Goal: Information Seeking & Learning: Learn about a topic

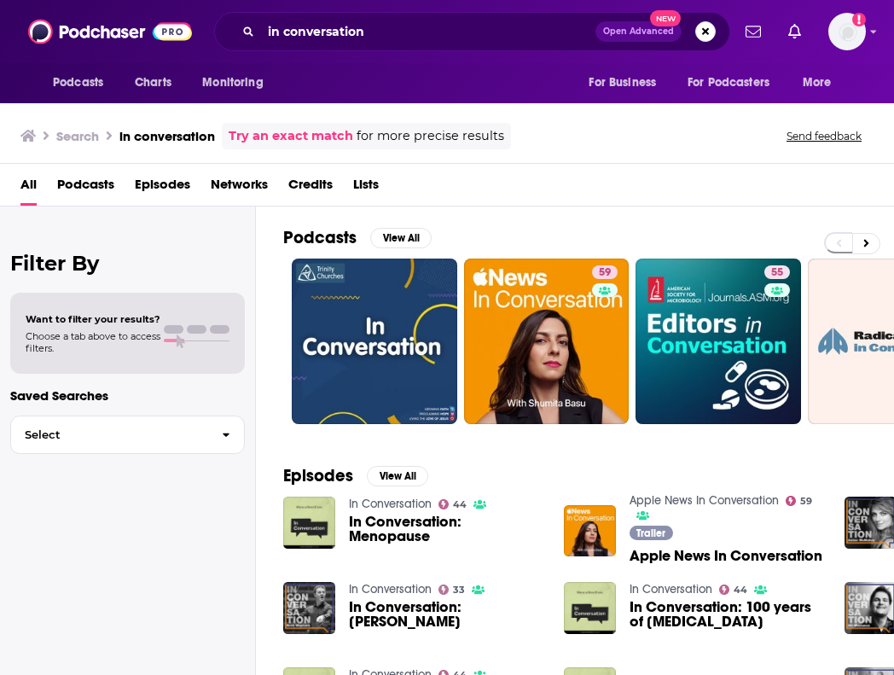
click at [633, 146] on div "Search in conversation Try an exact match for more precise results Send feedback" at bounding box center [443, 136] width 846 height 26
click at [420, 25] on input "in conversation" at bounding box center [428, 31] width 334 height 27
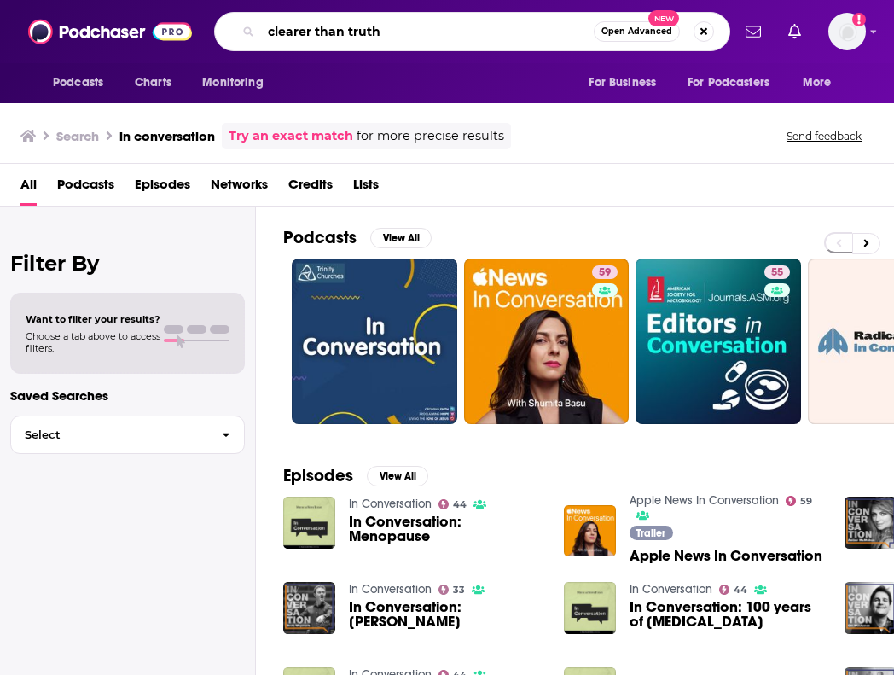
type input "clearer than truth"
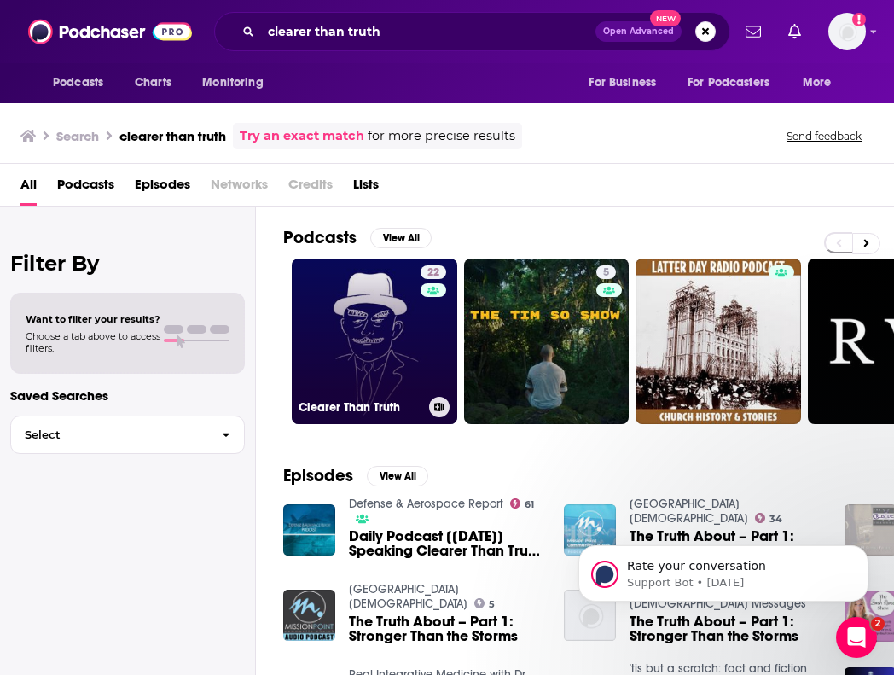
click at [370, 330] on link "22 Clearer Than Truth" at bounding box center [374, 340] width 165 height 165
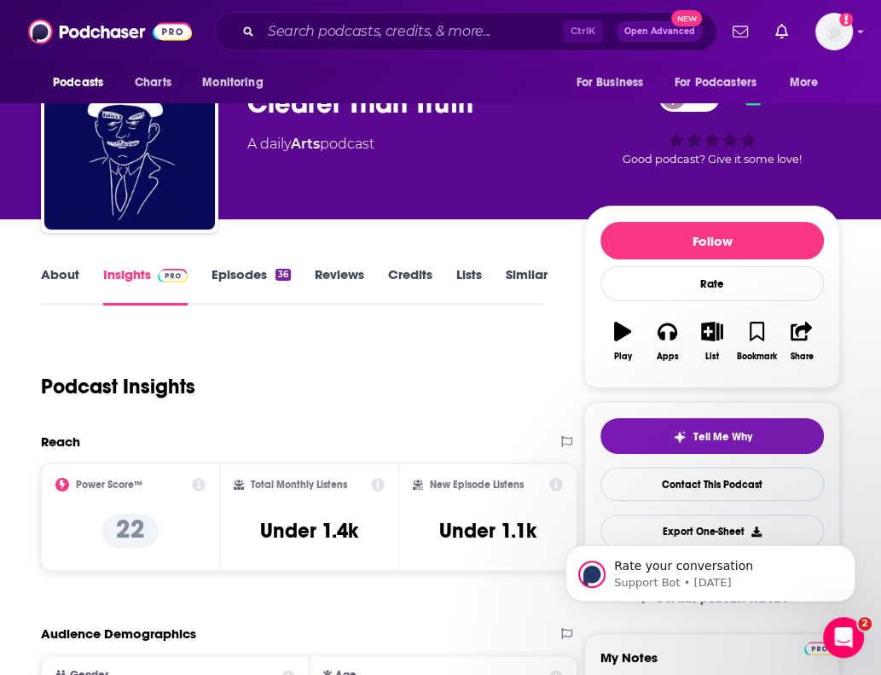
scroll to position [54, 0]
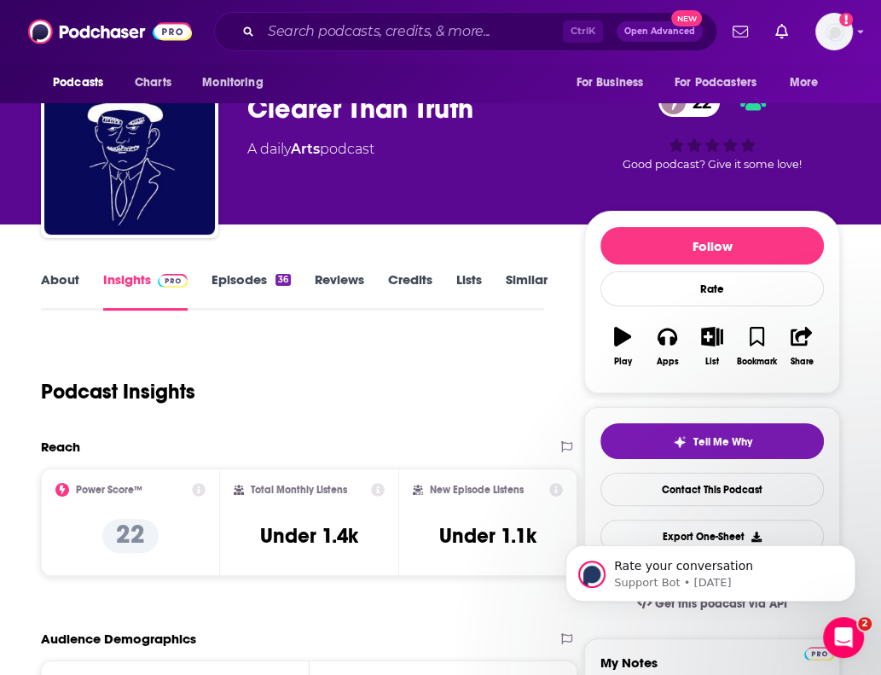
click at [66, 289] on link "About" at bounding box center [60, 290] width 38 height 39
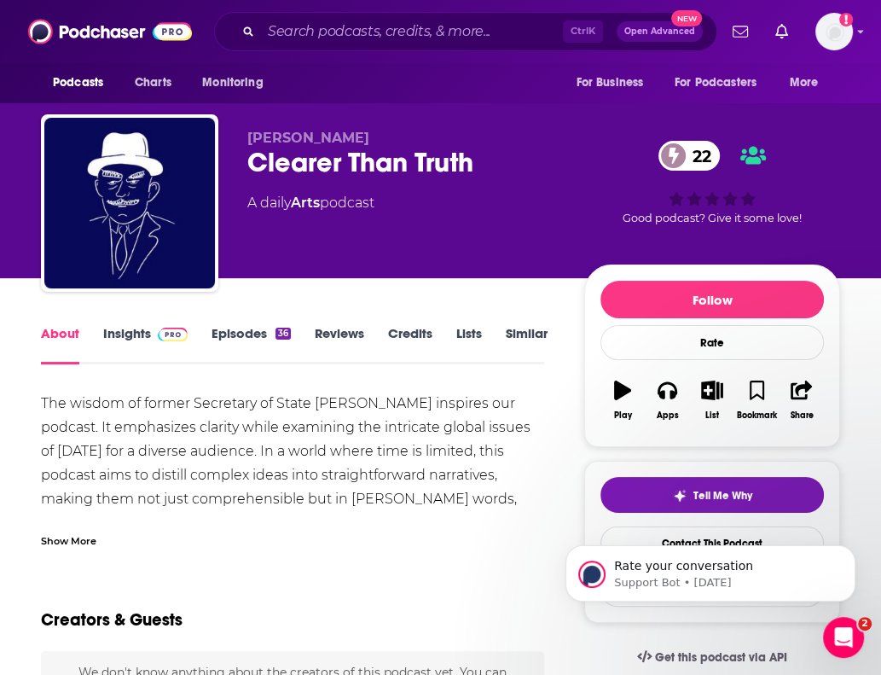
click at [70, 539] on div "Show More" at bounding box center [68, 539] width 55 height 16
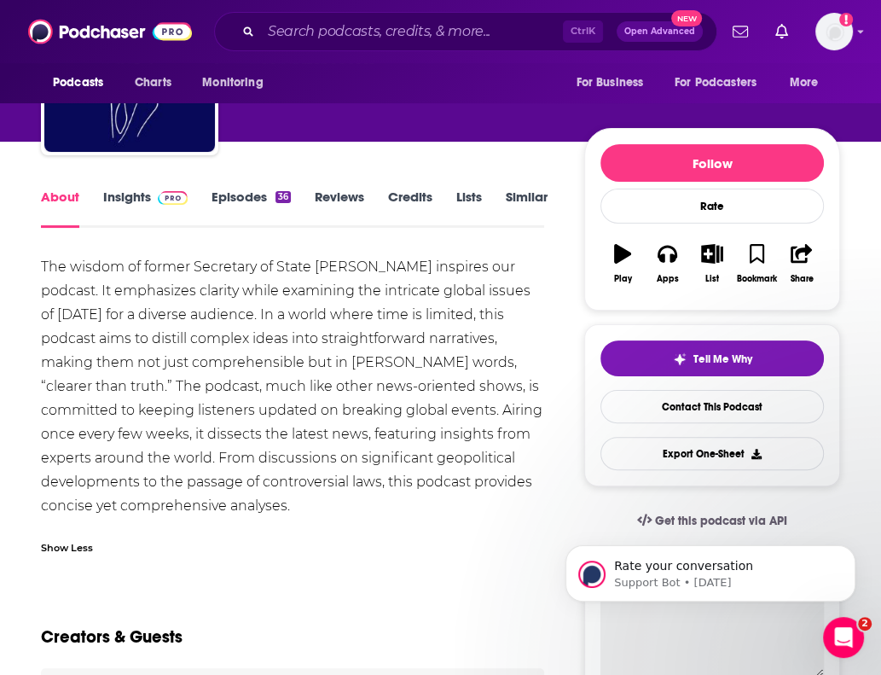
scroll to position [171, 0]
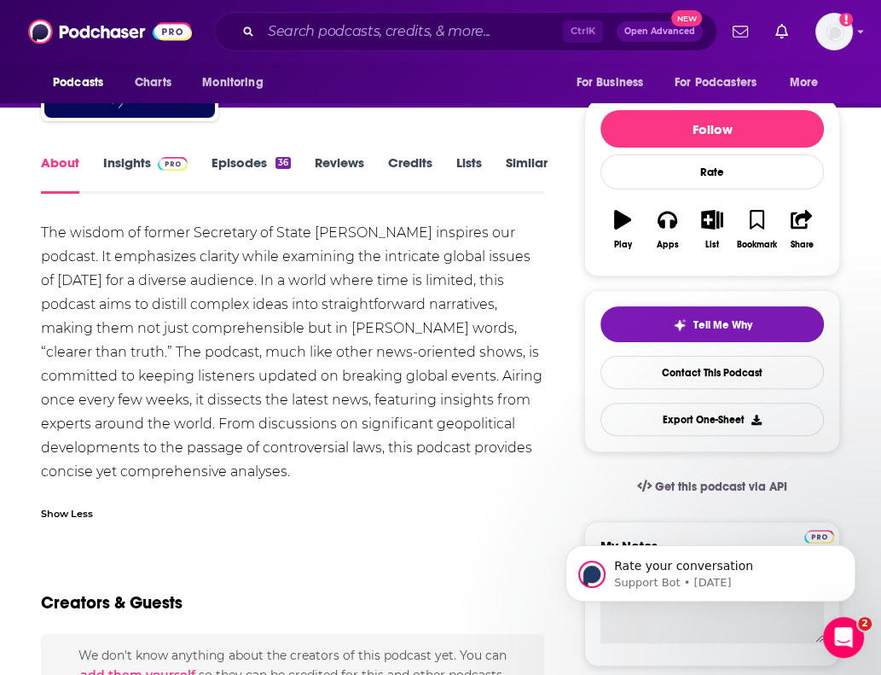
click at [399, 165] on link "Credits" at bounding box center [410, 173] width 44 height 39
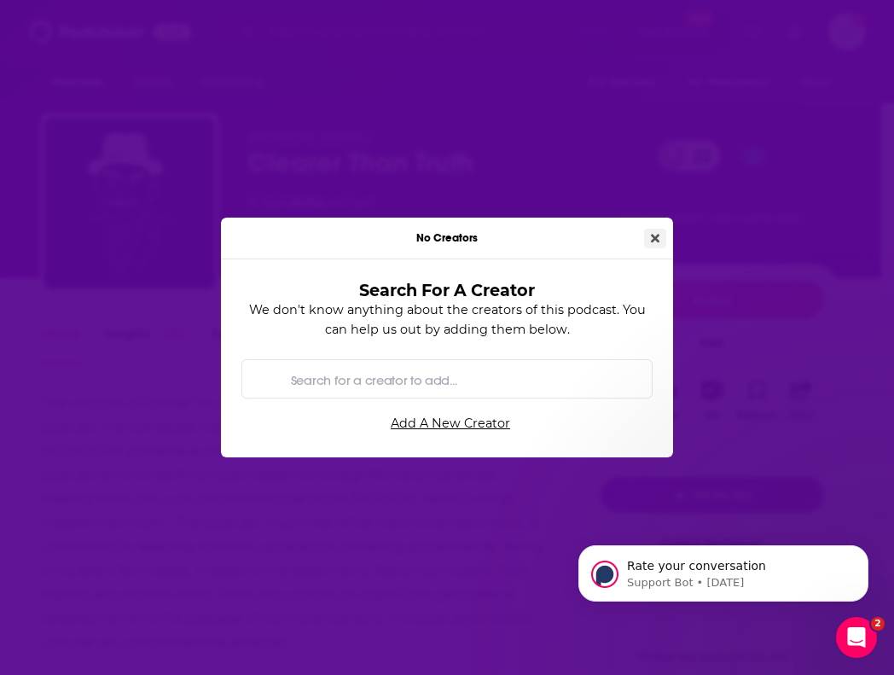
click at [648, 238] on button "Close" at bounding box center [655, 239] width 22 height 20
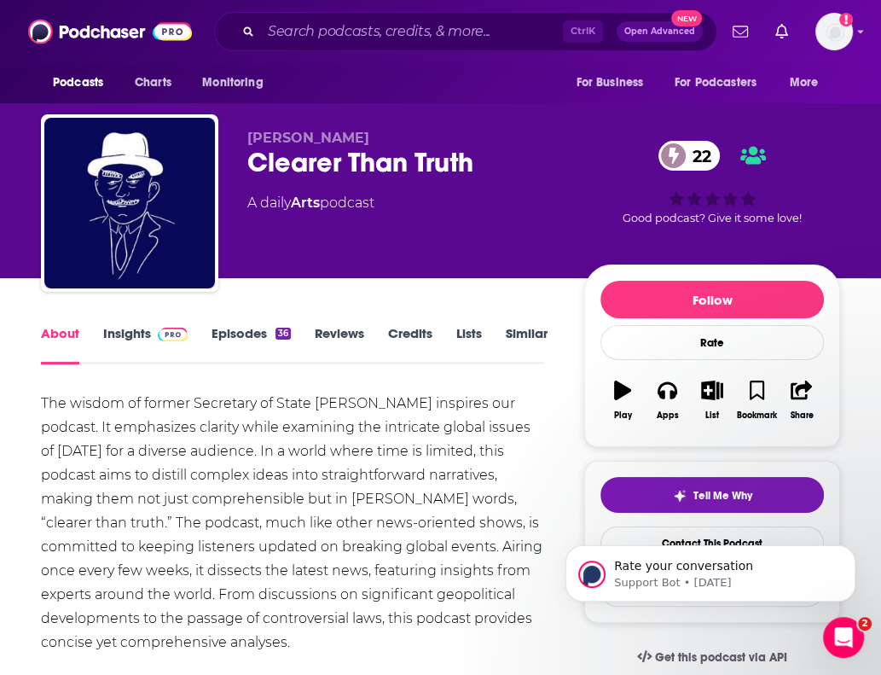
click at [212, 335] on link "Episodes 36" at bounding box center [251, 344] width 79 height 39
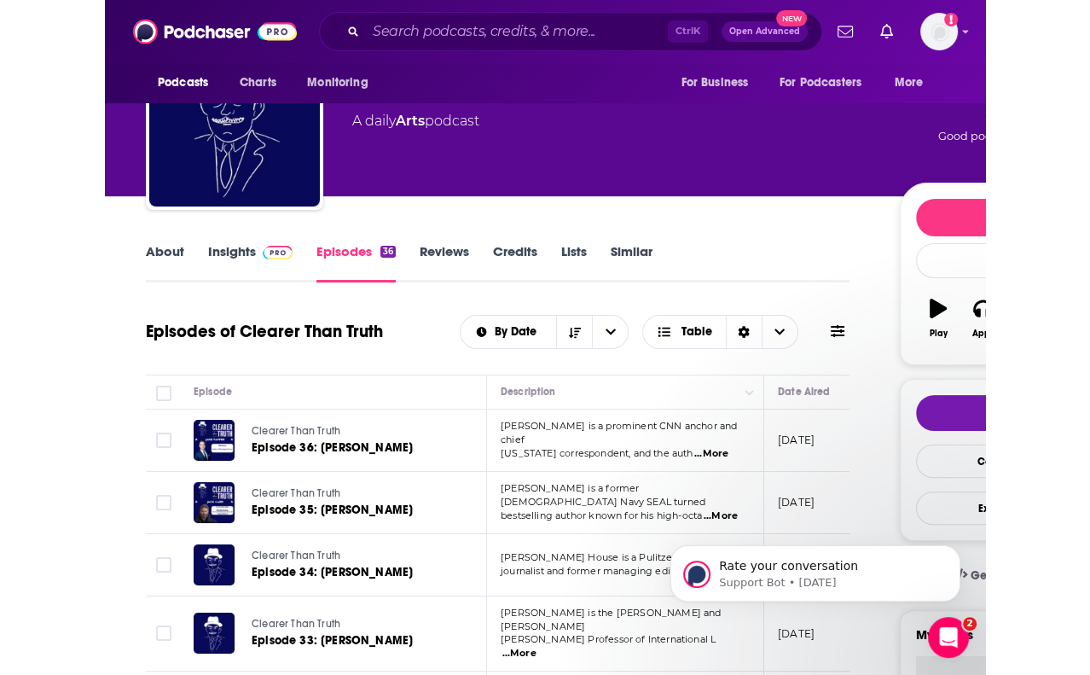
scroll to position [239, 0]
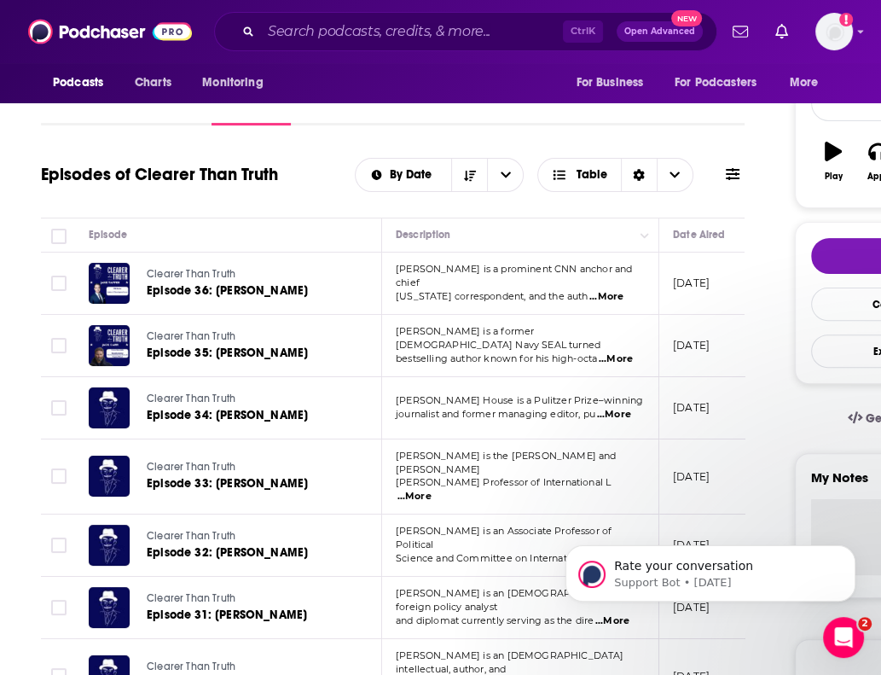
click at [690, 281] on p "[DATE]" at bounding box center [691, 282] width 37 height 14
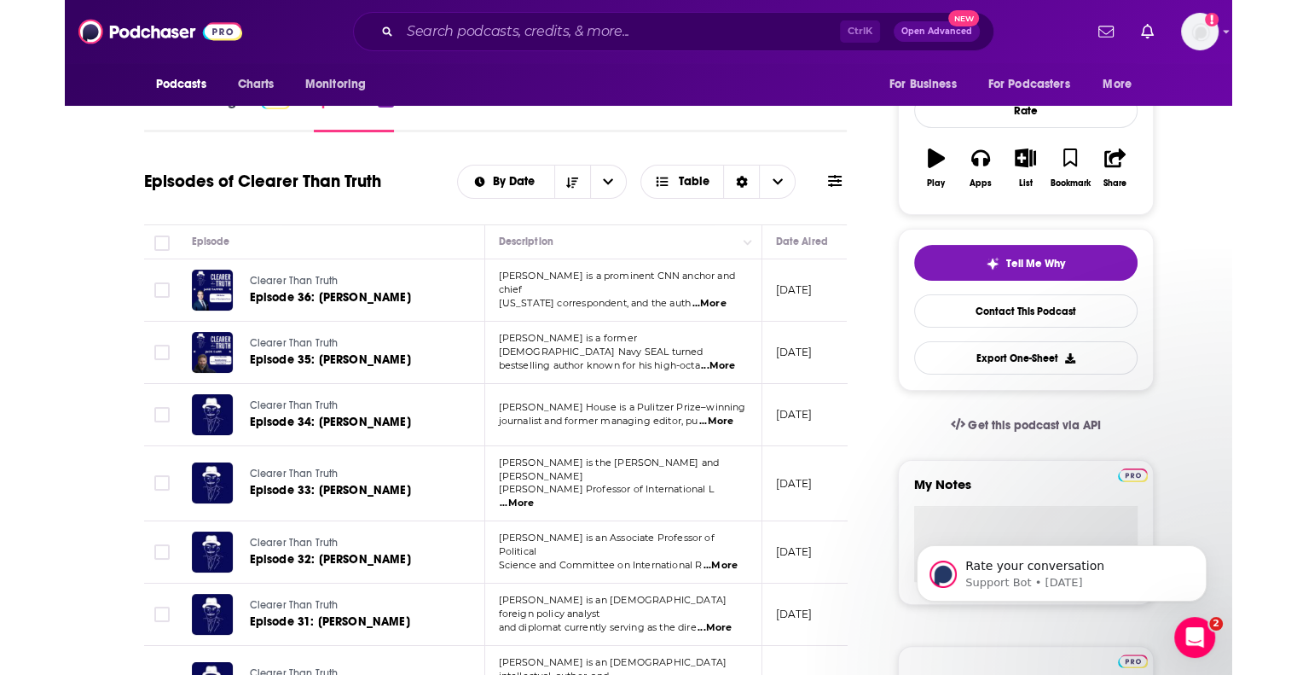
scroll to position [221, 0]
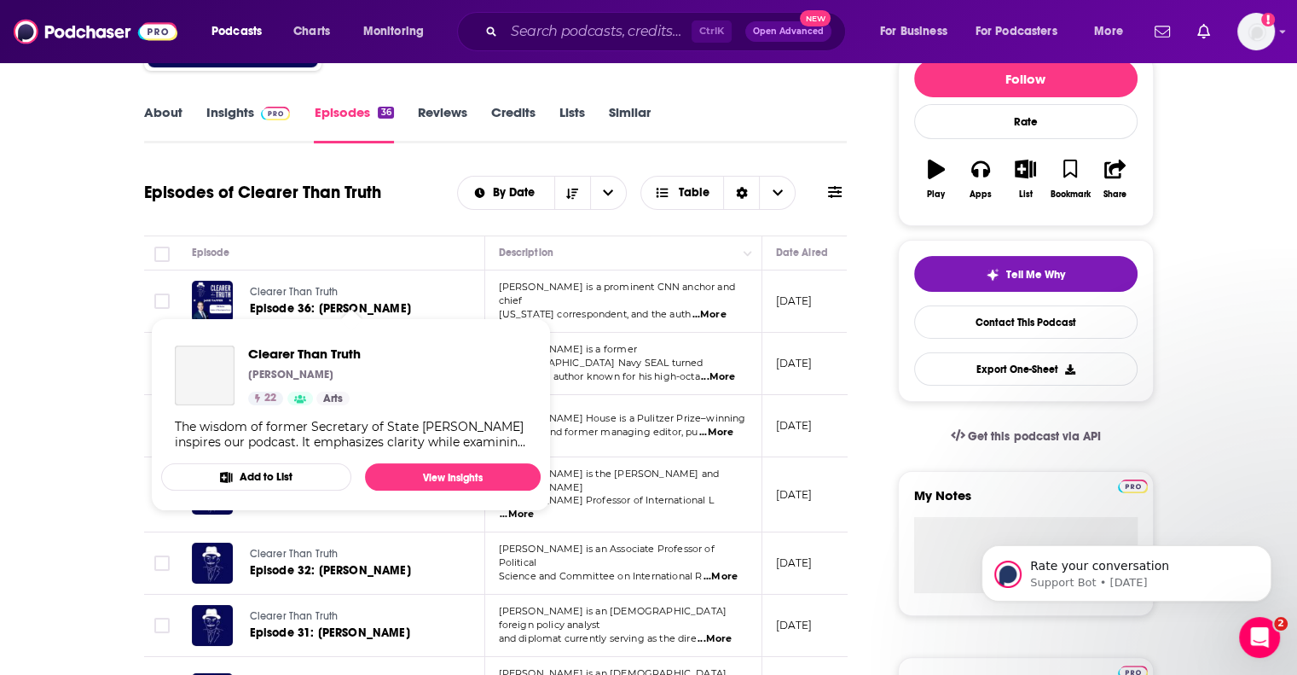
click at [280, 290] on span "Clearer Than Truth" at bounding box center [294, 292] width 89 height 12
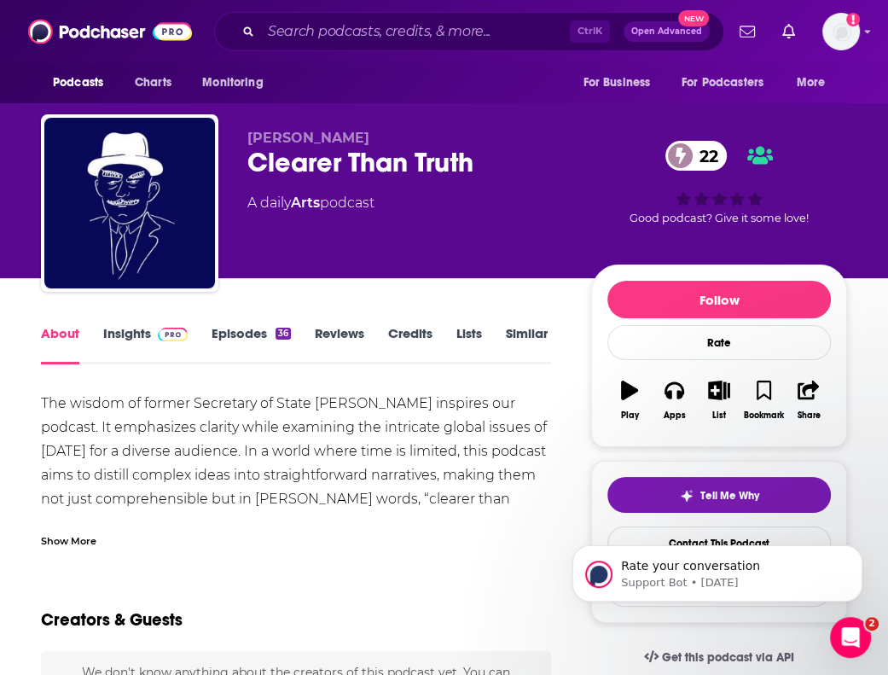
click at [164, 339] on img at bounding box center [173, 334] width 30 height 14
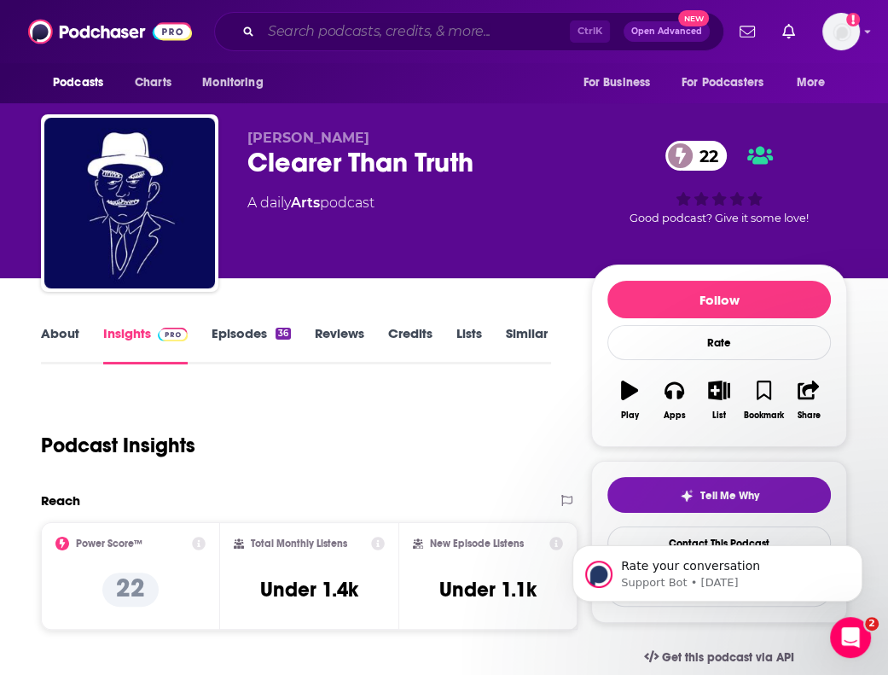
click at [329, 25] on input "Search podcasts, credits, & more..." at bounding box center [415, 31] width 309 height 27
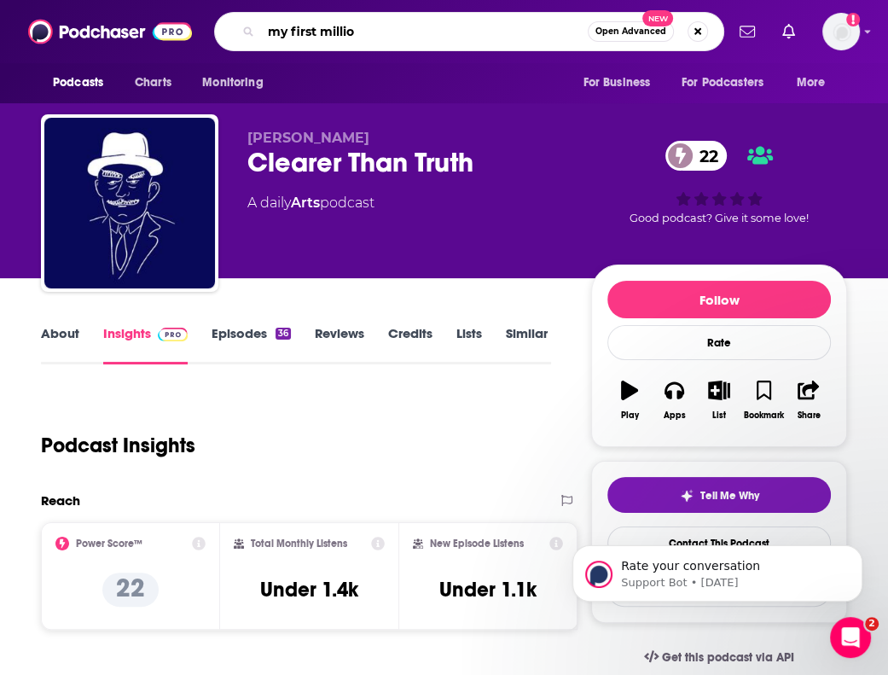
type input "my first million"
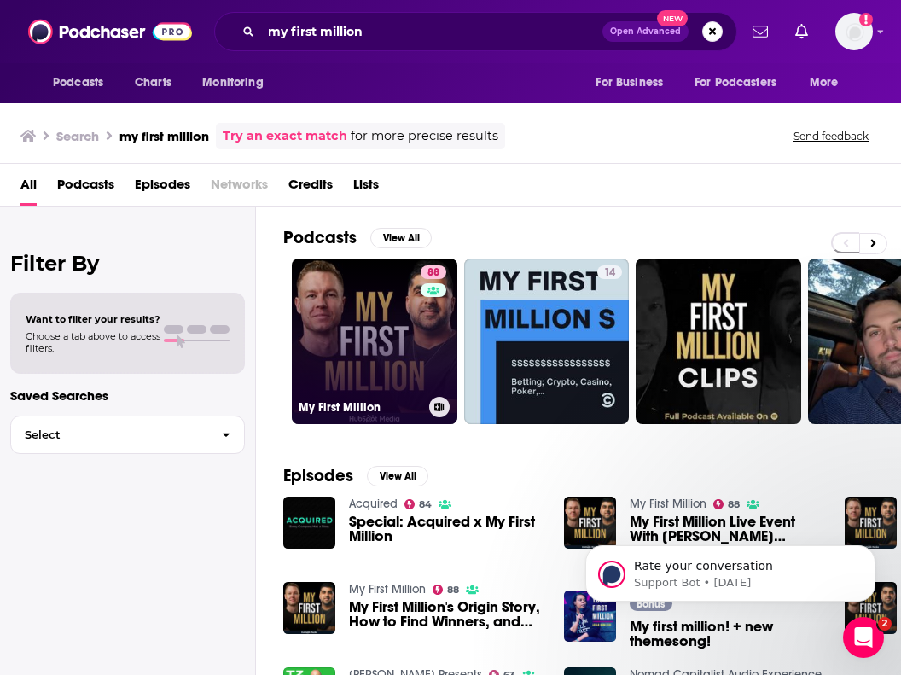
click at [406, 313] on link "88 My First Million" at bounding box center [374, 340] width 165 height 165
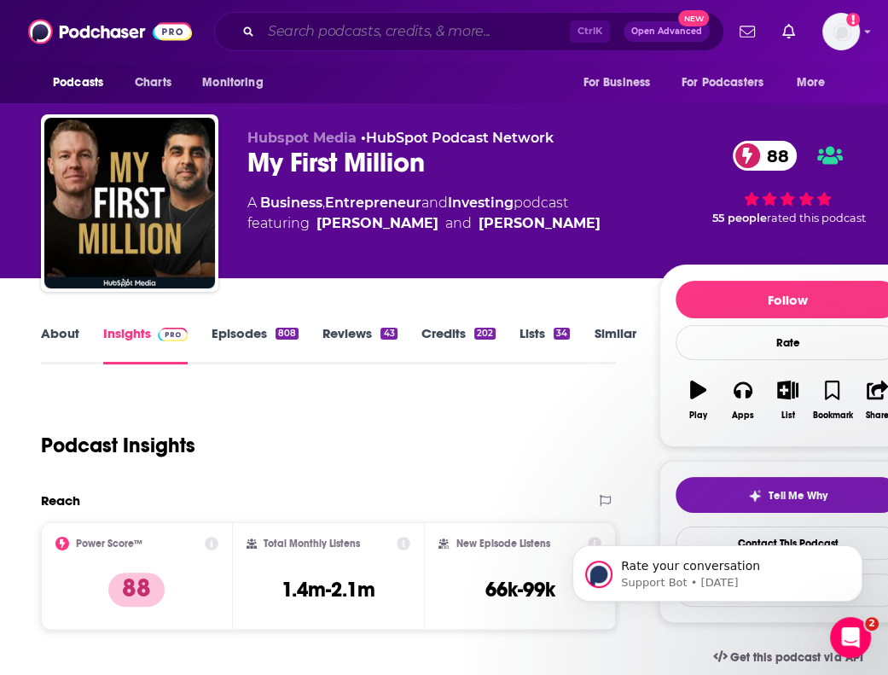
click at [296, 23] on input "Search podcasts, credits, & more..." at bounding box center [415, 31] width 309 height 27
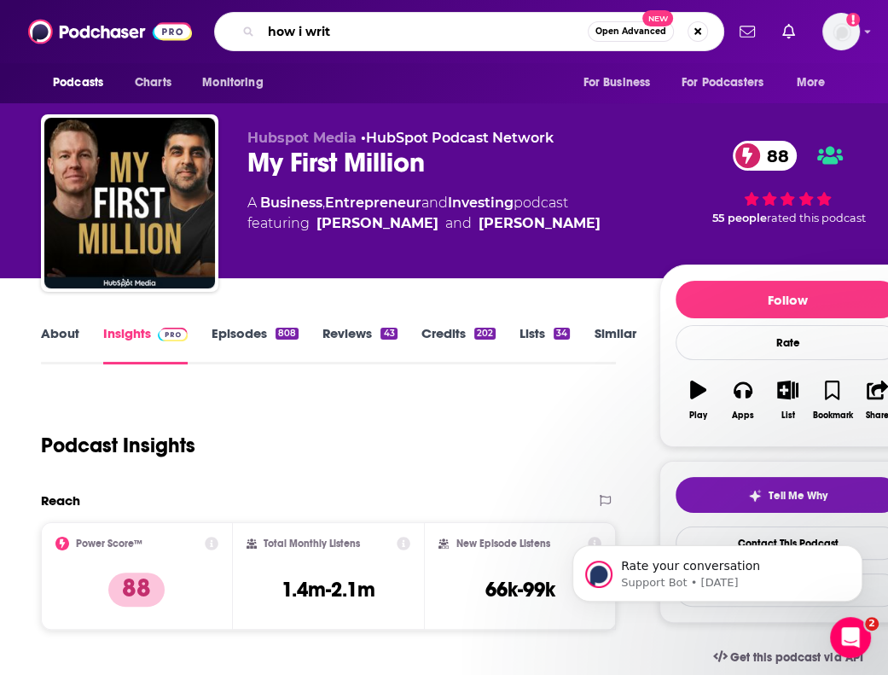
type input "how i write"
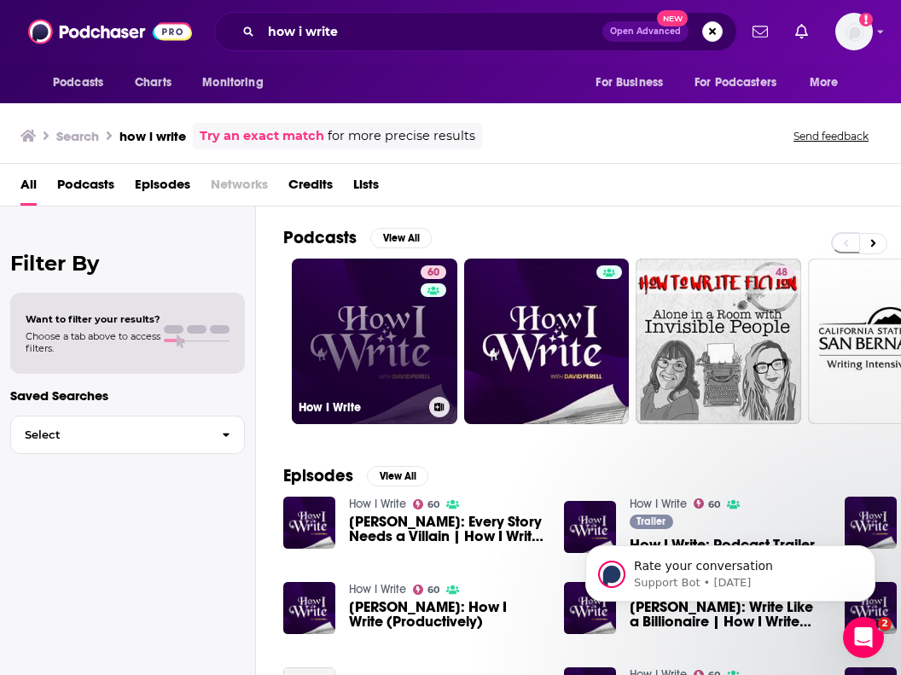
click at [398, 306] on link "60 How I Write" at bounding box center [374, 340] width 165 height 165
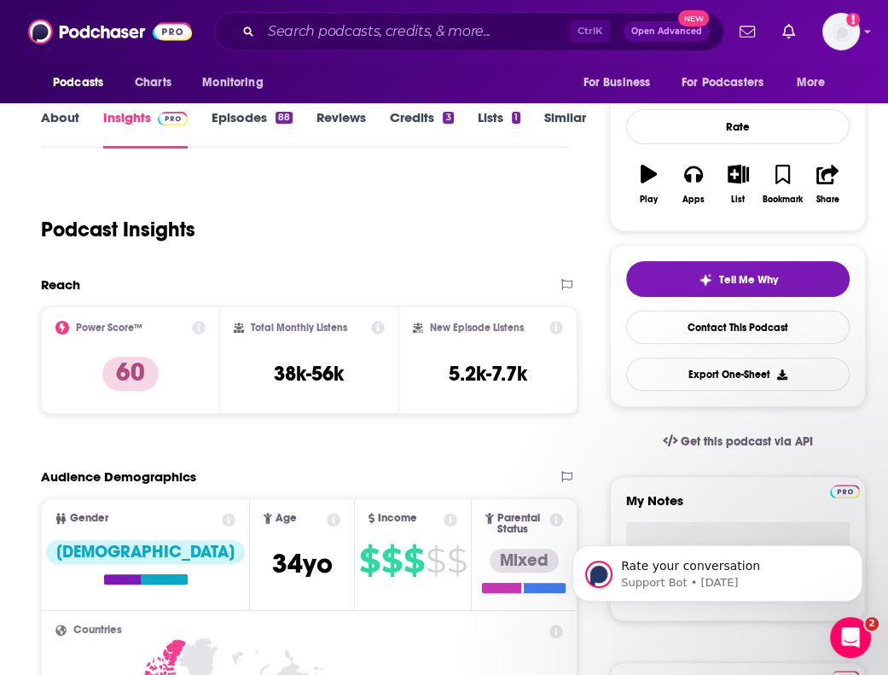
scroll to position [341, 0]
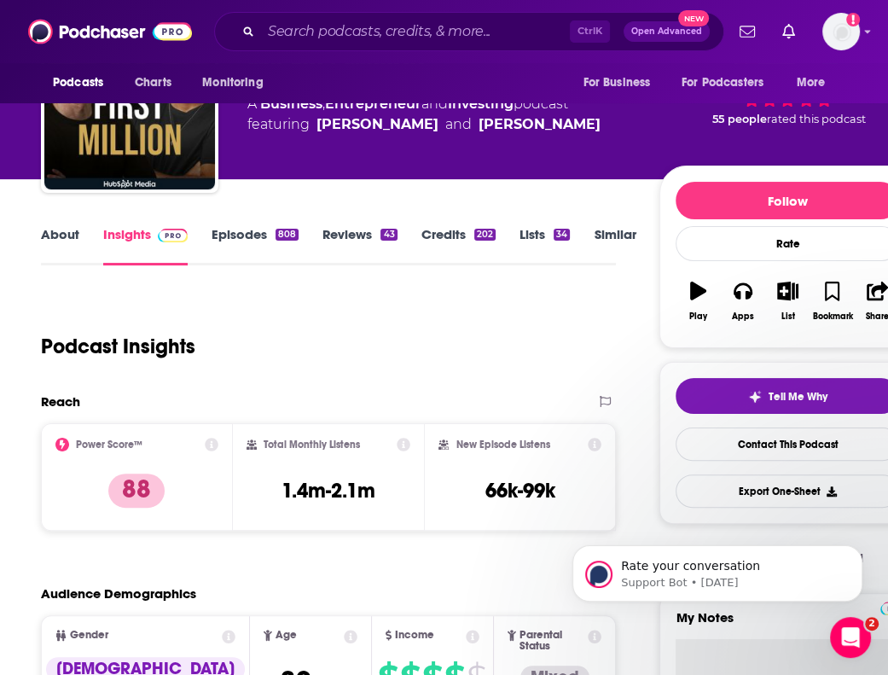
scroll to position [239, 0]
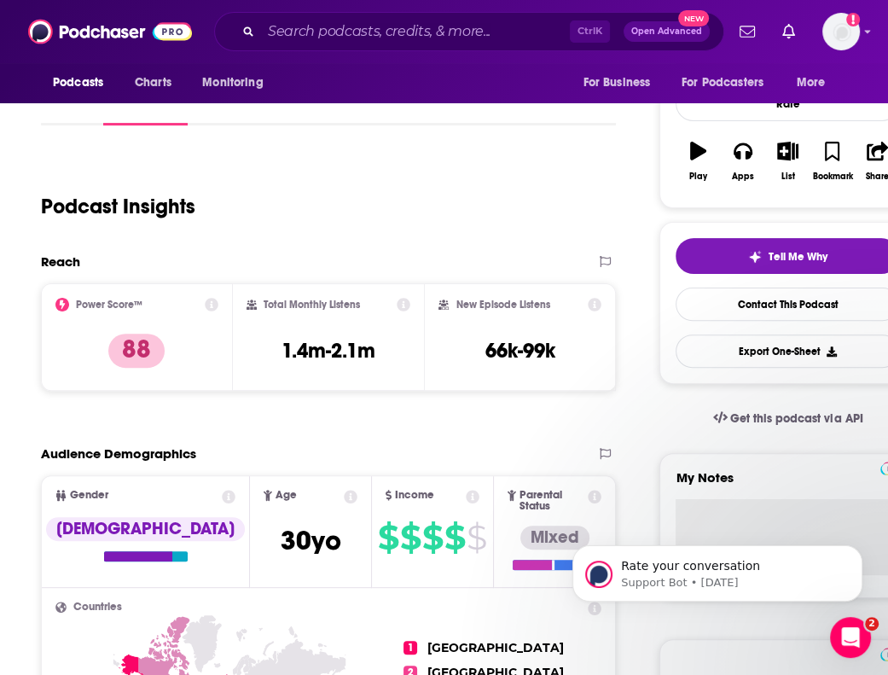
click at [599, 228] on div "Podcast Insights" at bounding box center [321, 196] width 561 height 87
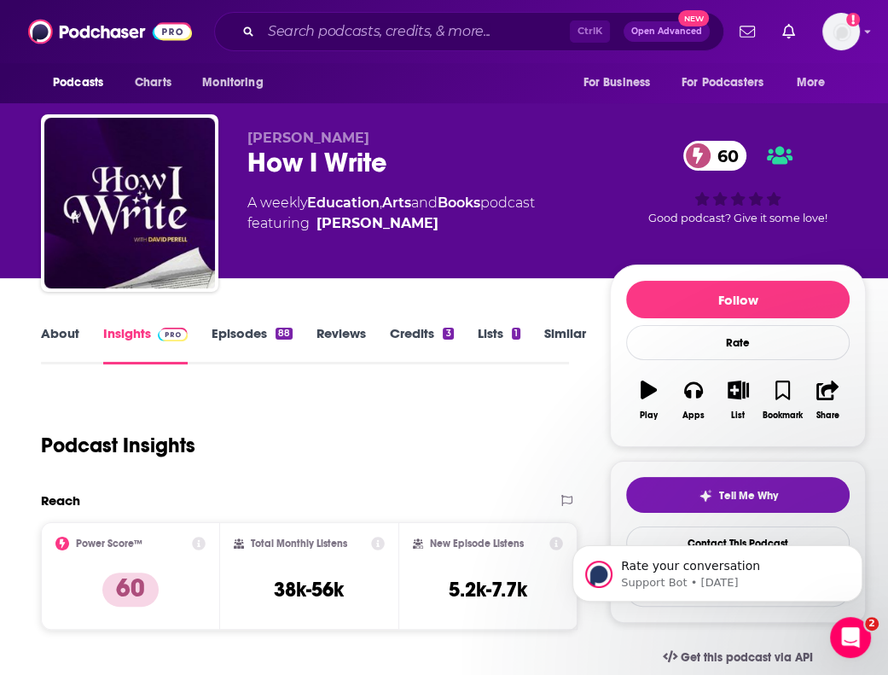
click at [545, 434] on div "Podcast Insights" at bounding box center [298, 434] width 514 height 87
